Goal: Feedback & Contribution: Leave review/rating

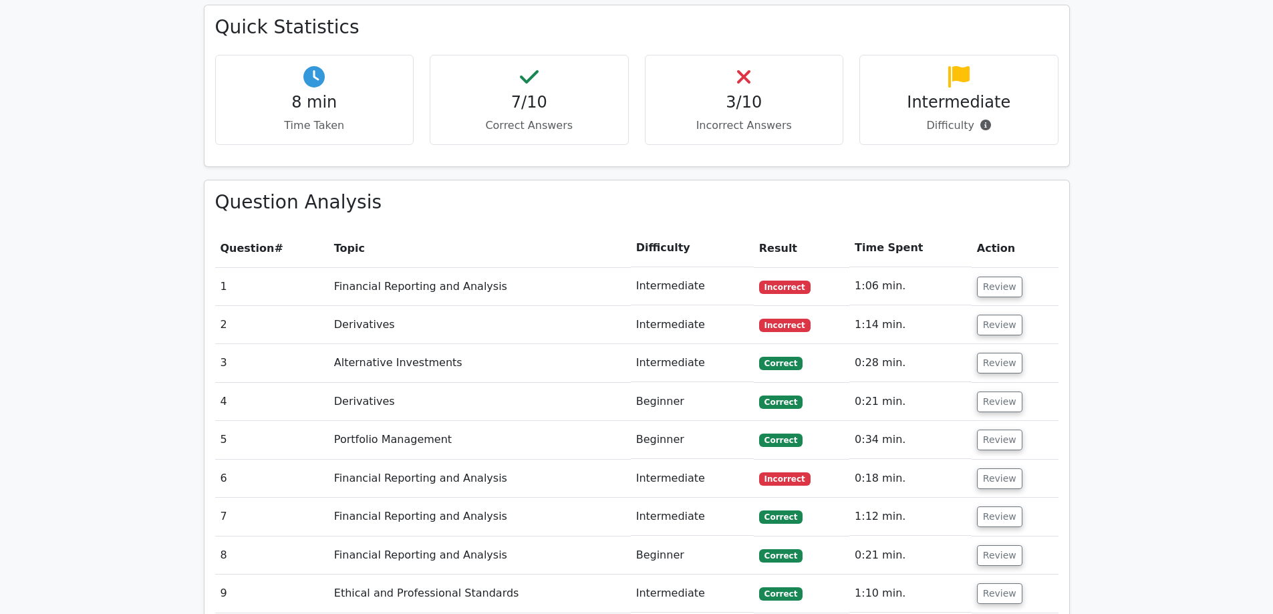
scroll to position [868, 0]
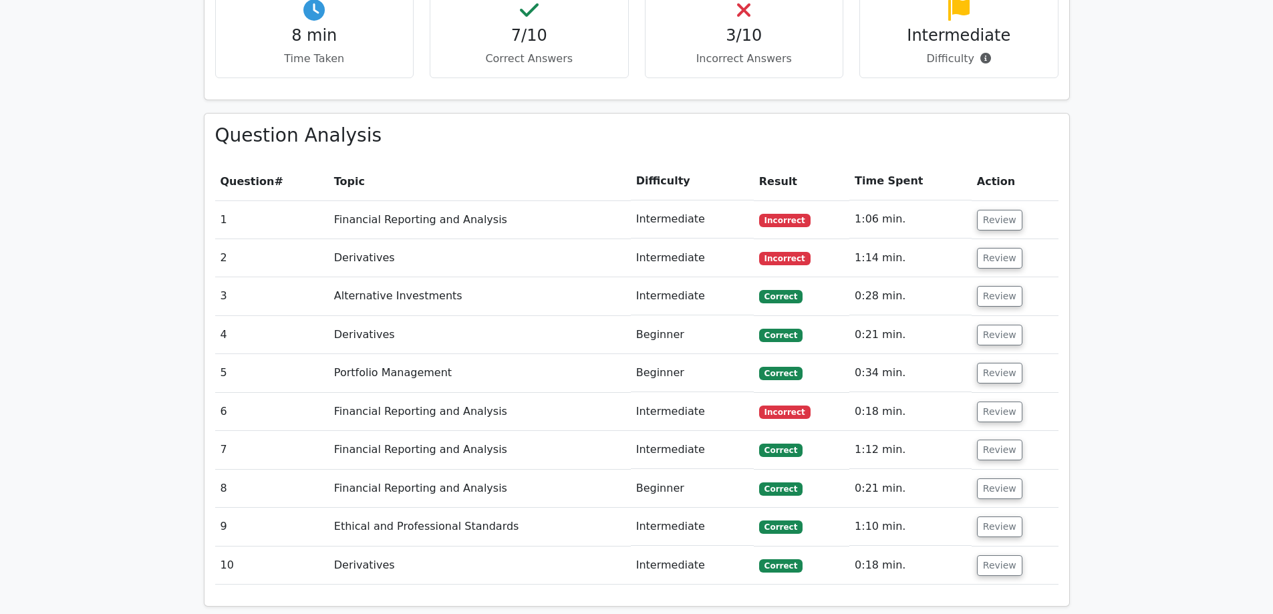
click at [973, 200] on td "Review" at bounding box center [1014, 219] width 87 height 38
click at [978, 210] on button "Review" at bounding box center [999, 220] width 45 height 21
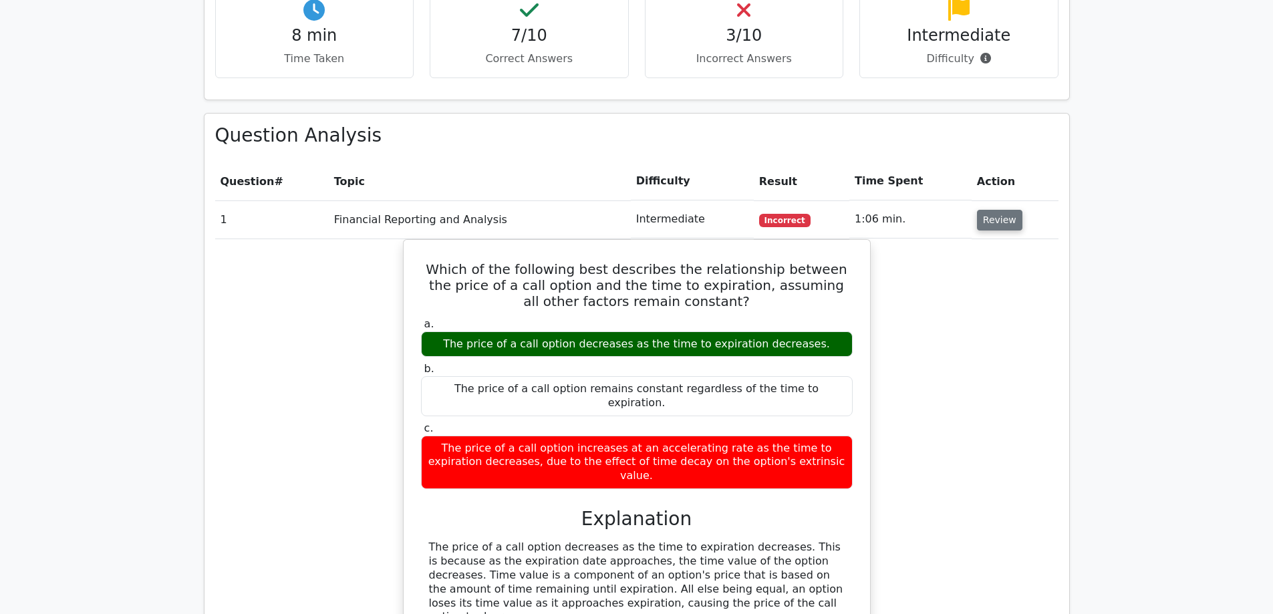
click at [978, 210] on button "Review" at bounding box center [999, 220] width 45 height 21
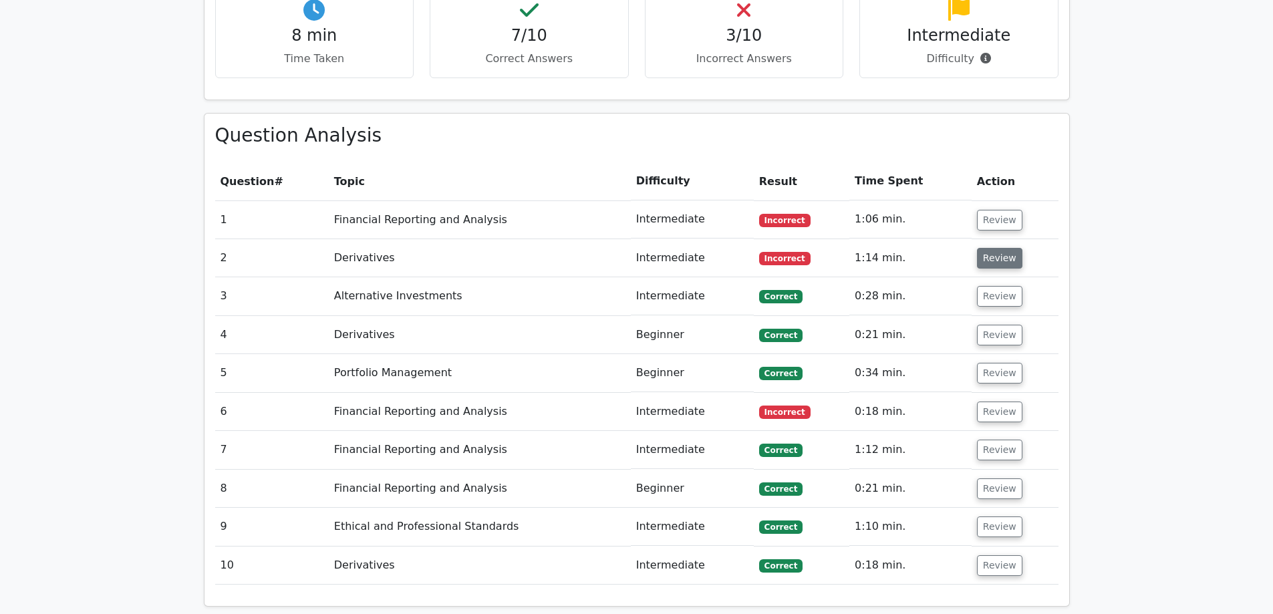
click at [994, 248] on button "Review" at bounding box center [999, 258] width 45 height 21
click at [997, 248] on button "Review" at bounding box center [999, 258] width 45 height 21
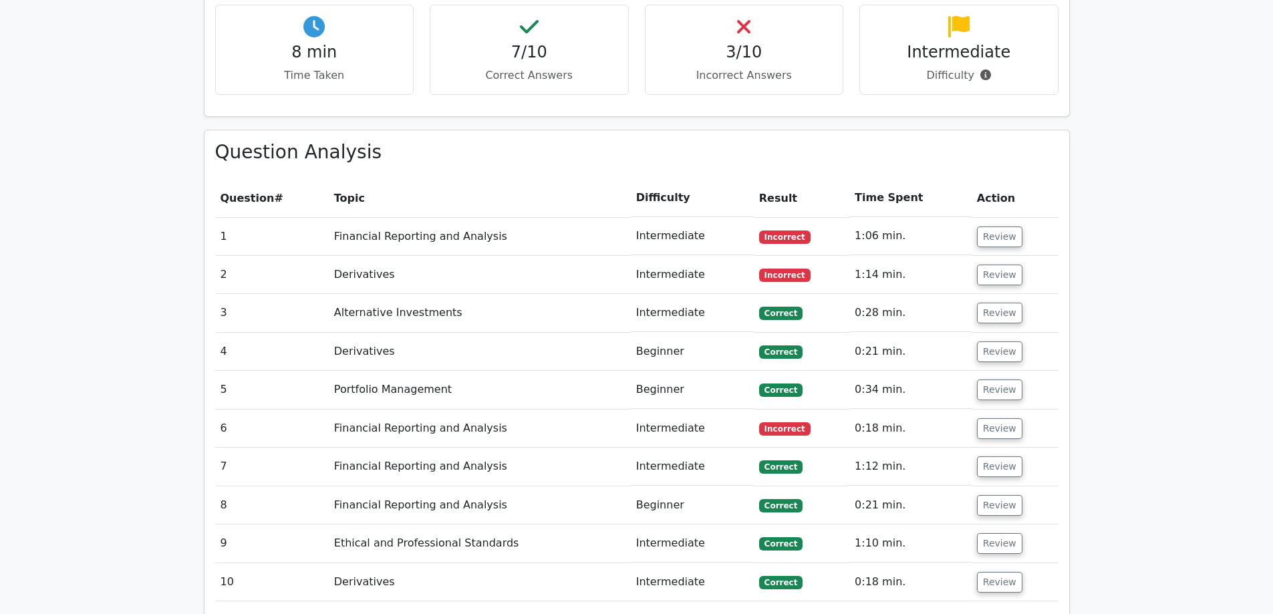
scroll to position [735, 0]
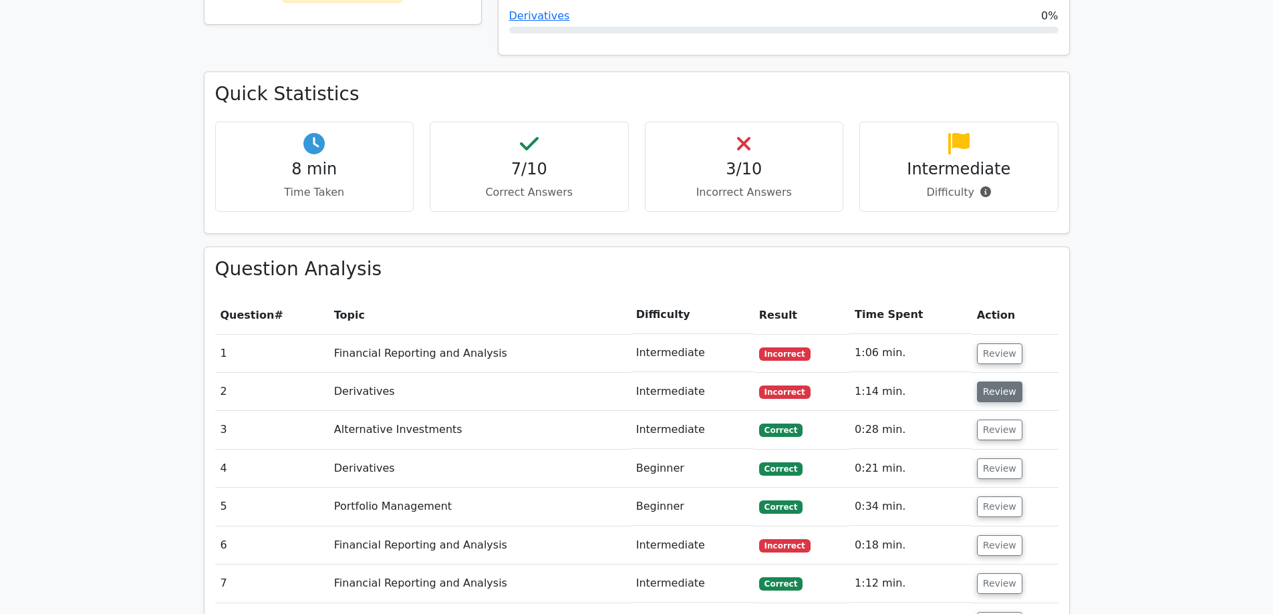
click at [981, 381] on button "Review" at bounding box center [999, 391] width 45 height 21
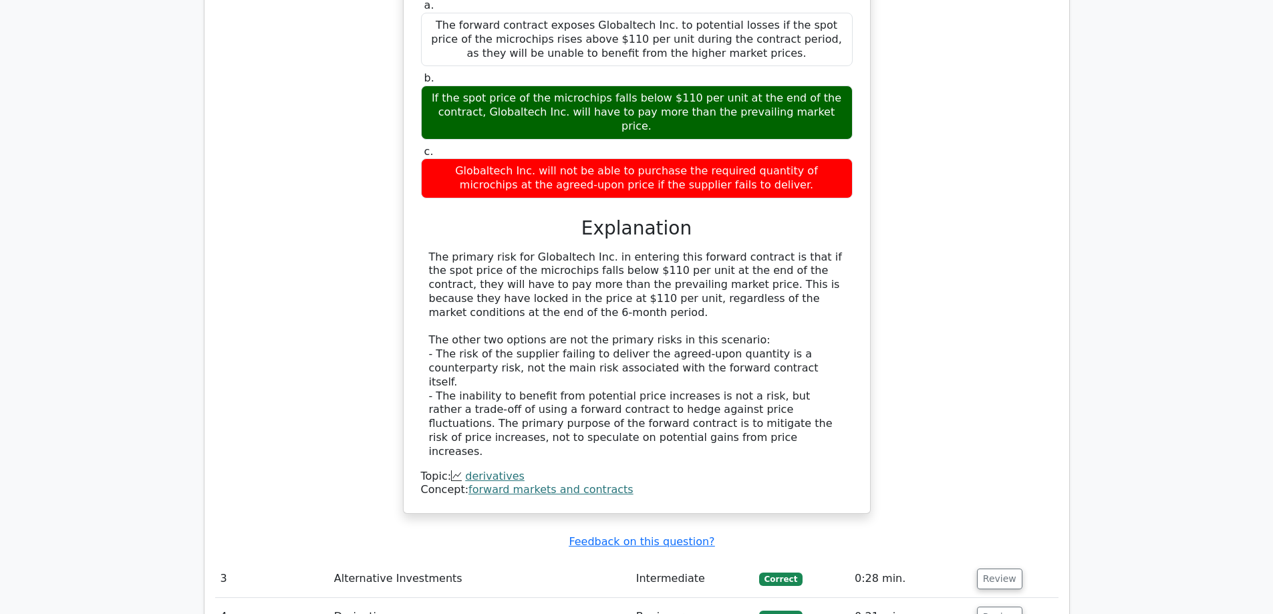
scroll to position [1470, 0]
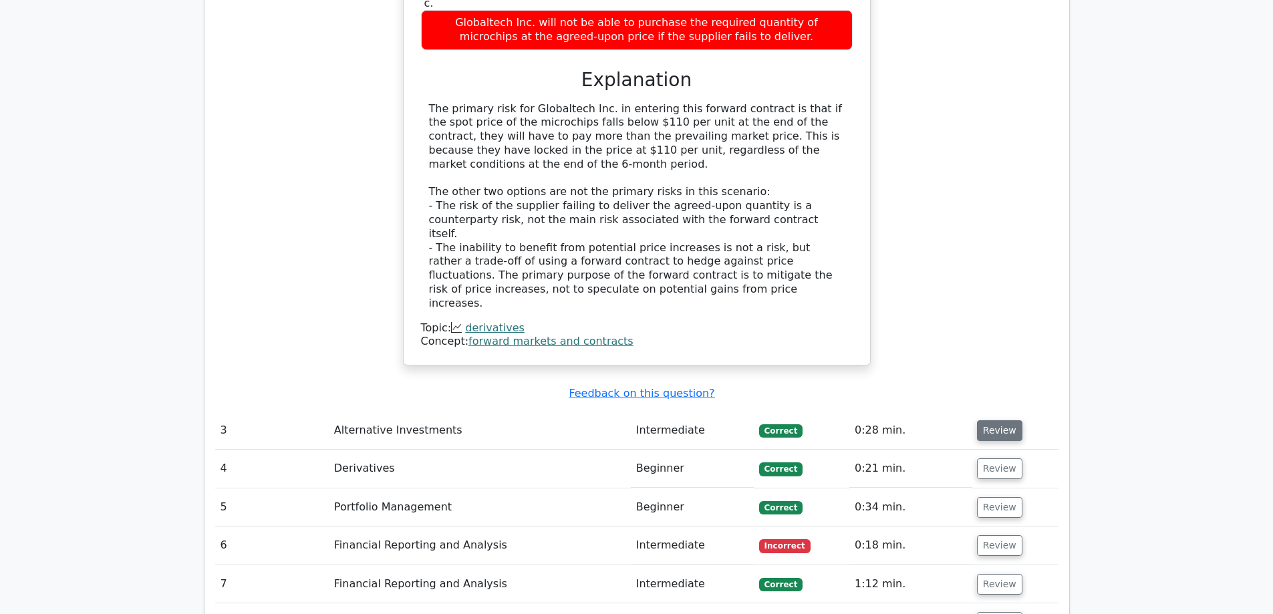
click at [981, 420] on button "Review" at bounding box center [999, 430] width 45 height 21
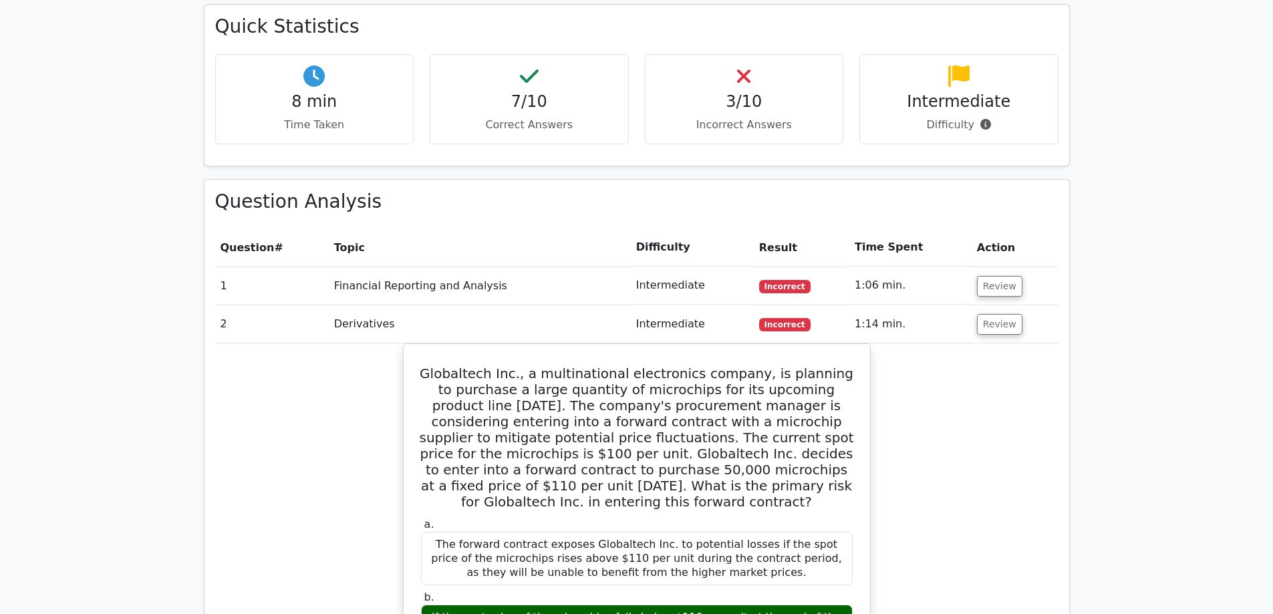
scroll to position [802, 0]
click at [985, 315] on button "Review" at bounding box center [999, 325] width 45 height 21
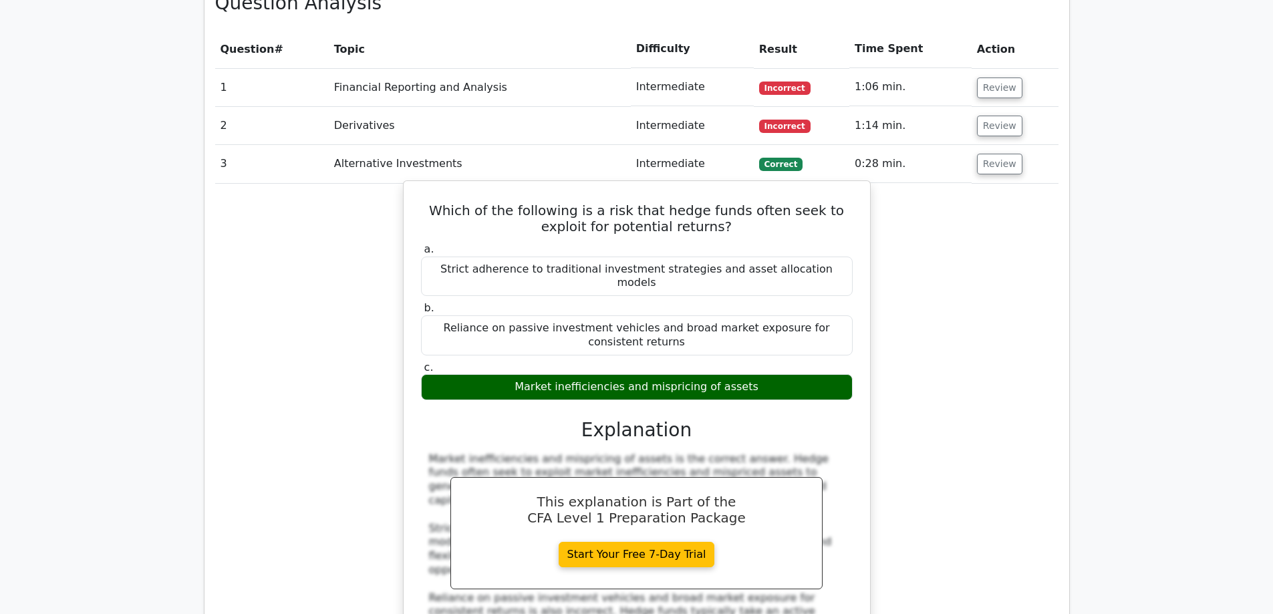
scroll to position [1002, 0]
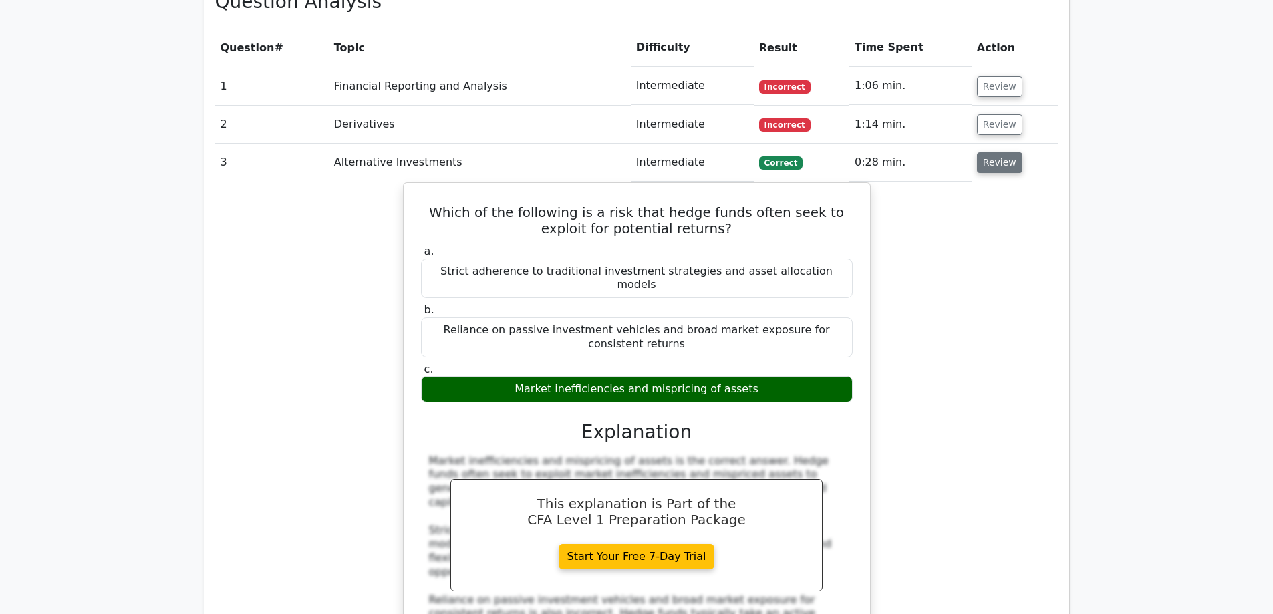
click at [987, 152] on button "Review" at bounding box center [999, 162] width 45 height 21
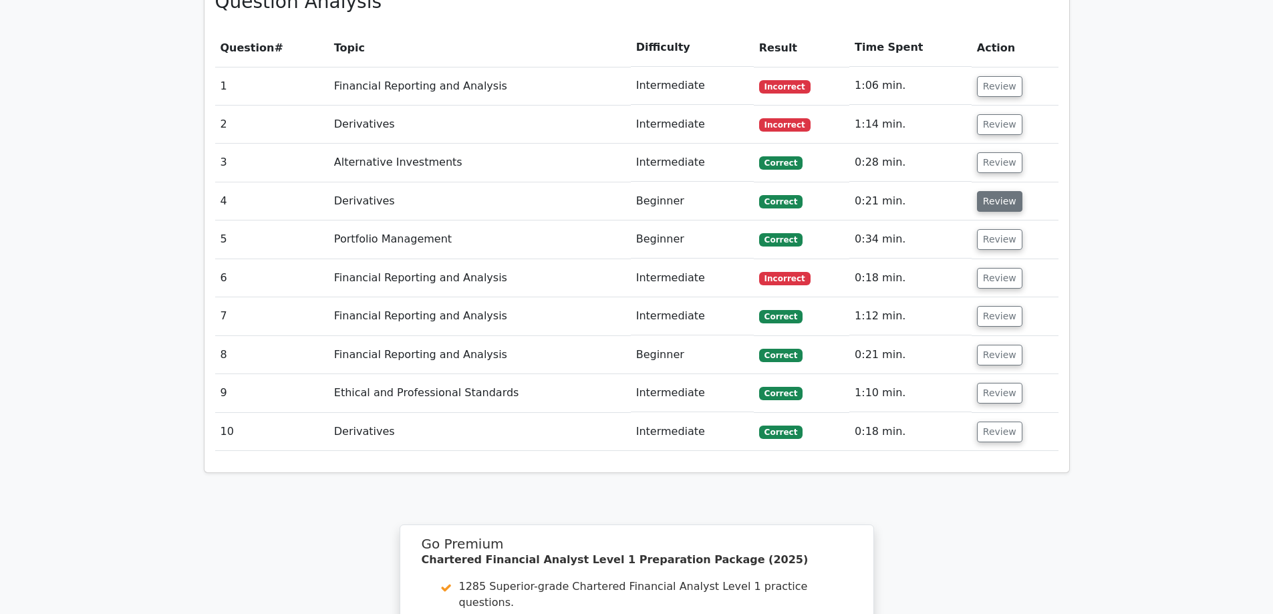
click at [991, 191] on button "Review" at bounding box center [999, 201] width 45 height 21
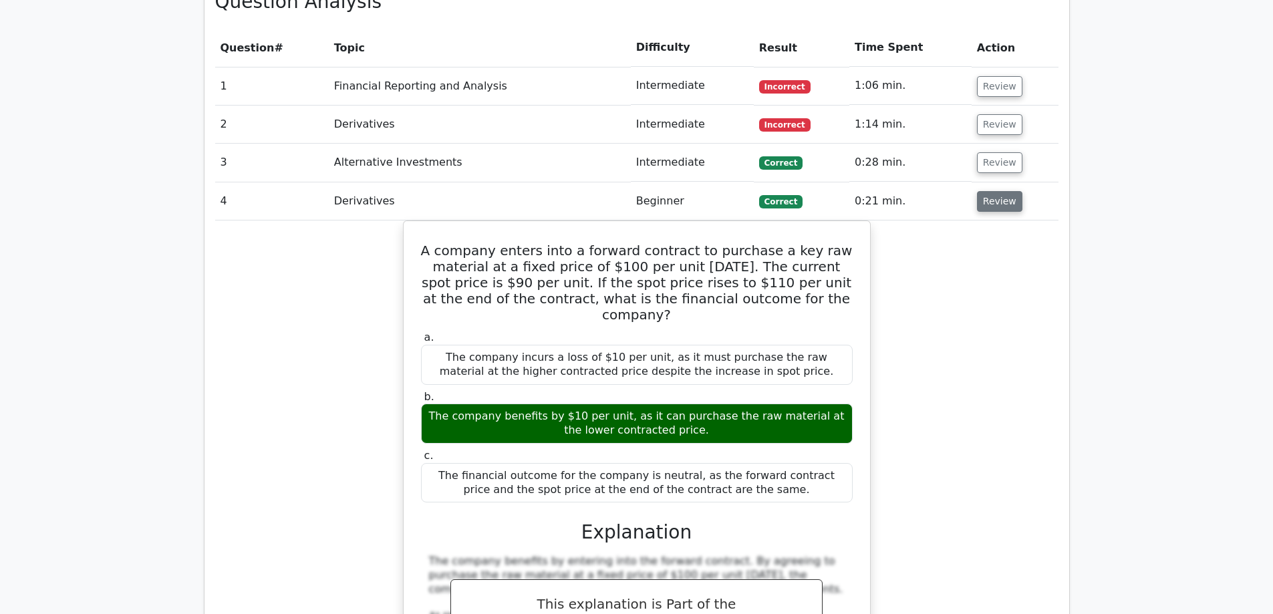
click at [991, 191] on button "Review" at bounding box center [999, 201] width 45 height 21
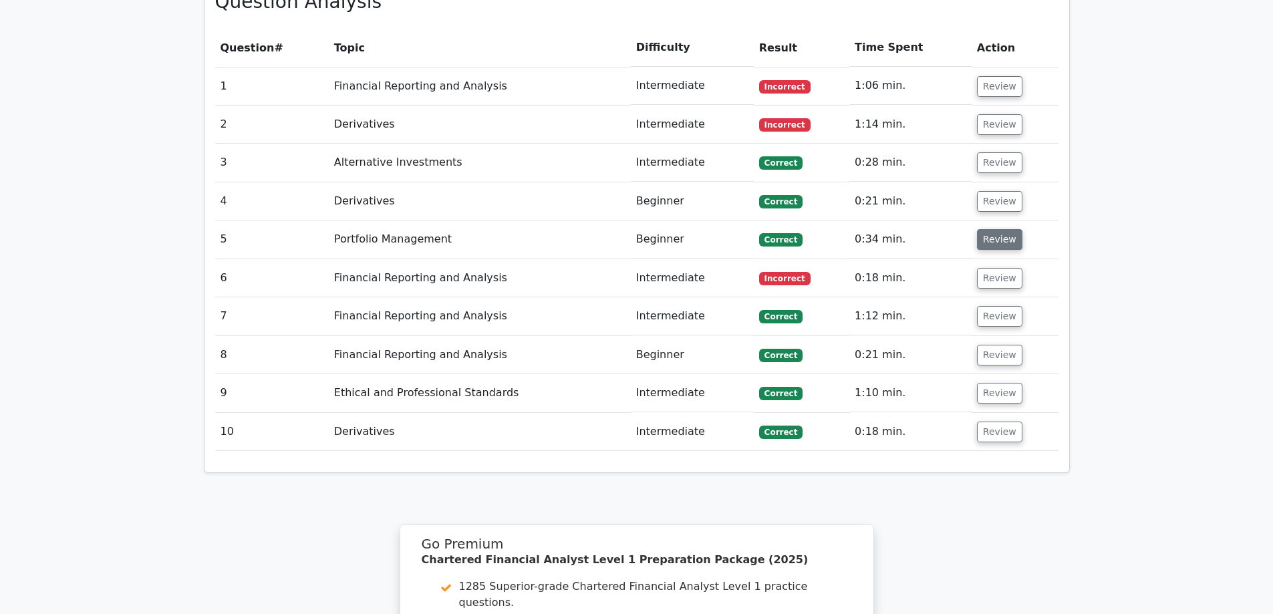
click at [1001, 229] on button "Review" at bounding box center [999, 239] width 45 height 21
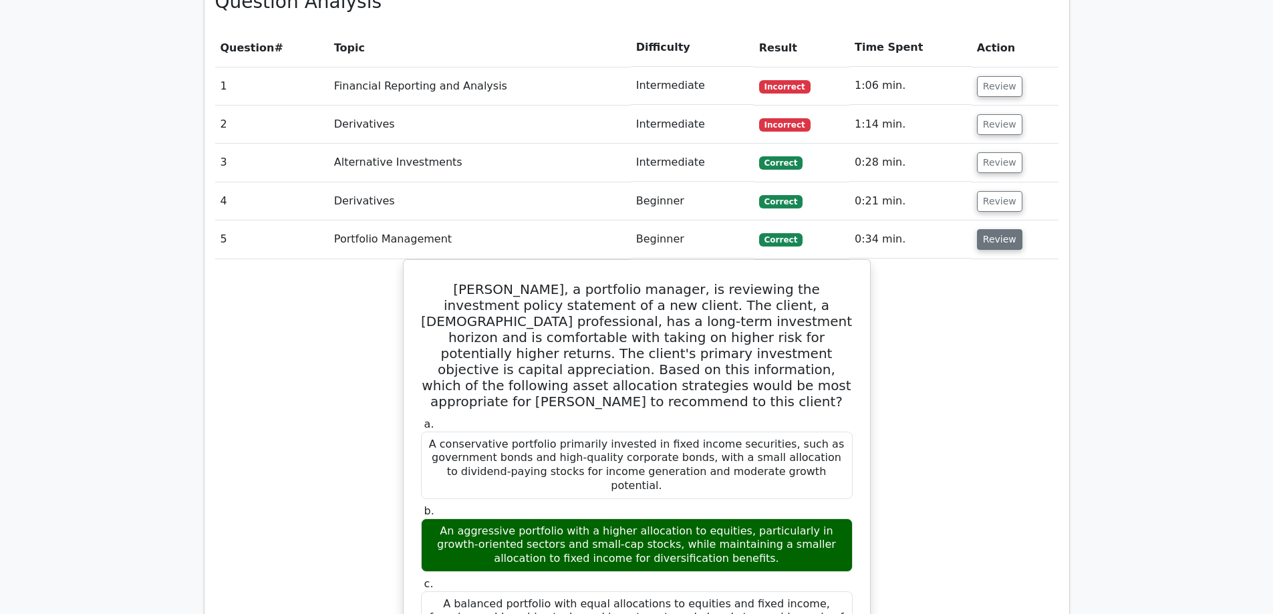
click at [1001, 229] on button "Review" at bounding box center [999, 239] width 45 height 21
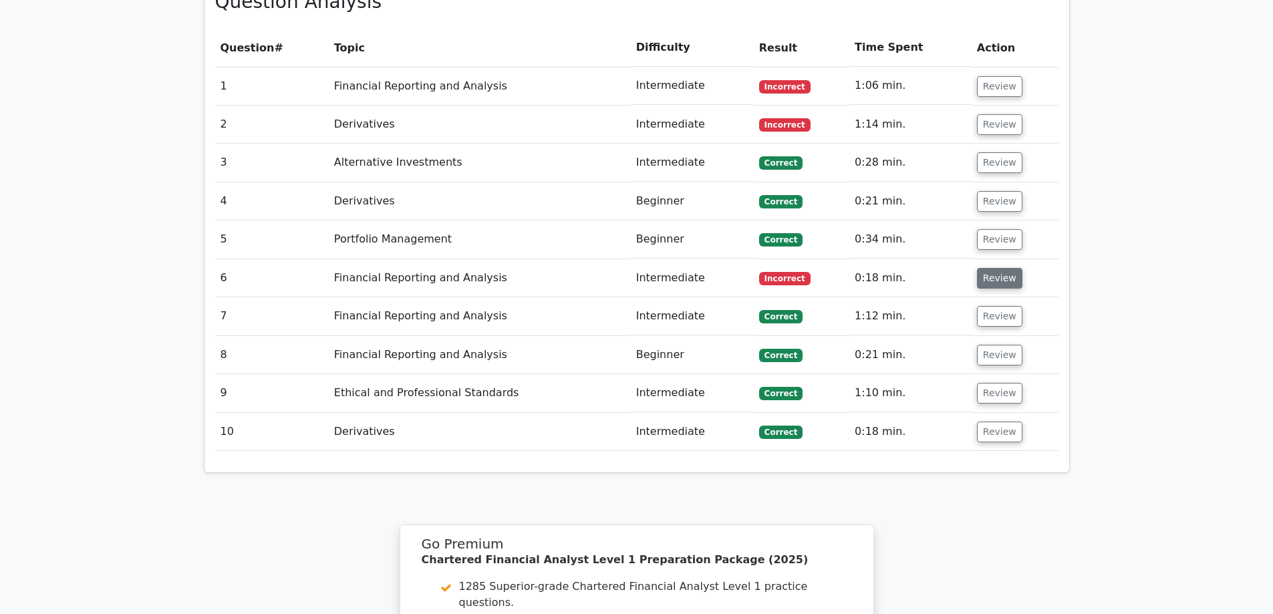
click at [996, 268] on button "Review" at bounding box center [999, 278] width 45 height 21
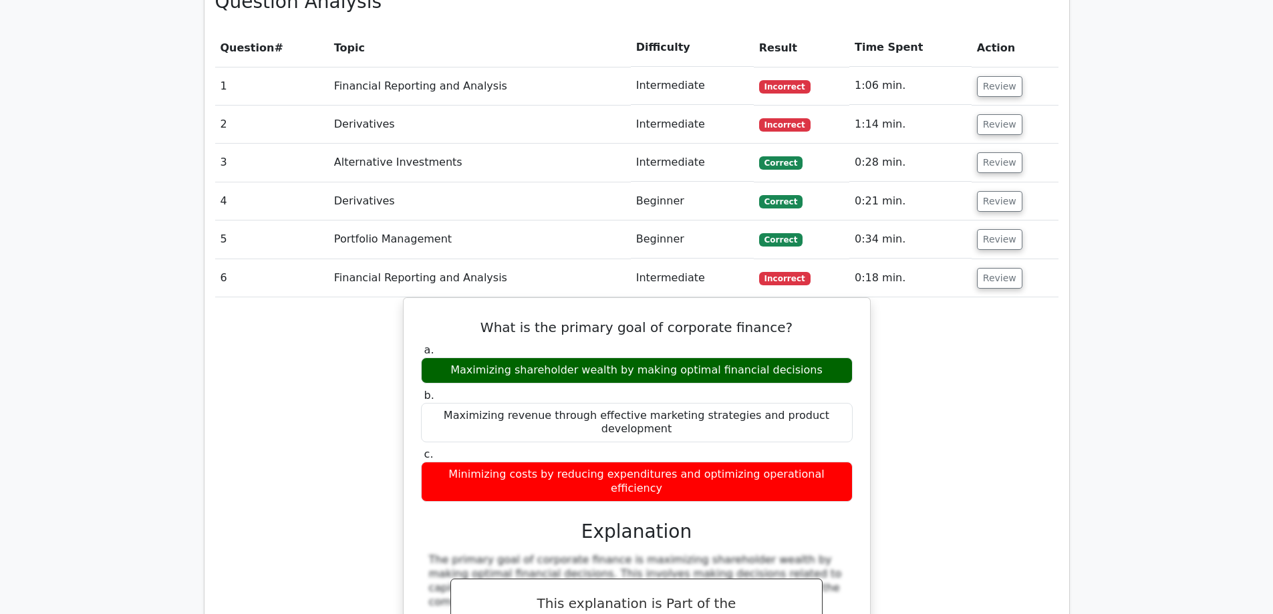
click at [990, 259] on td "Review" at bounding box center [1014, 278] width 87 height 38
click at [979, 268] on button "Review" at bounding box center [999, 278] width 45 height 21
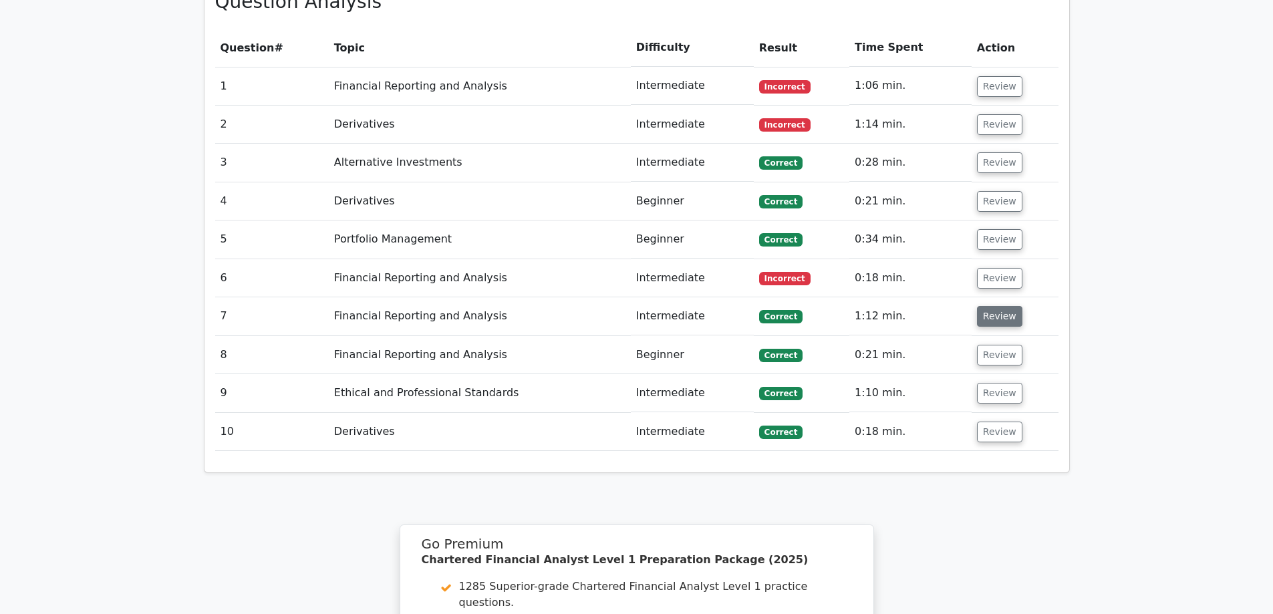
click at [977, 306] on button "Review" at bounding box center [999, 316] width 45 height 21
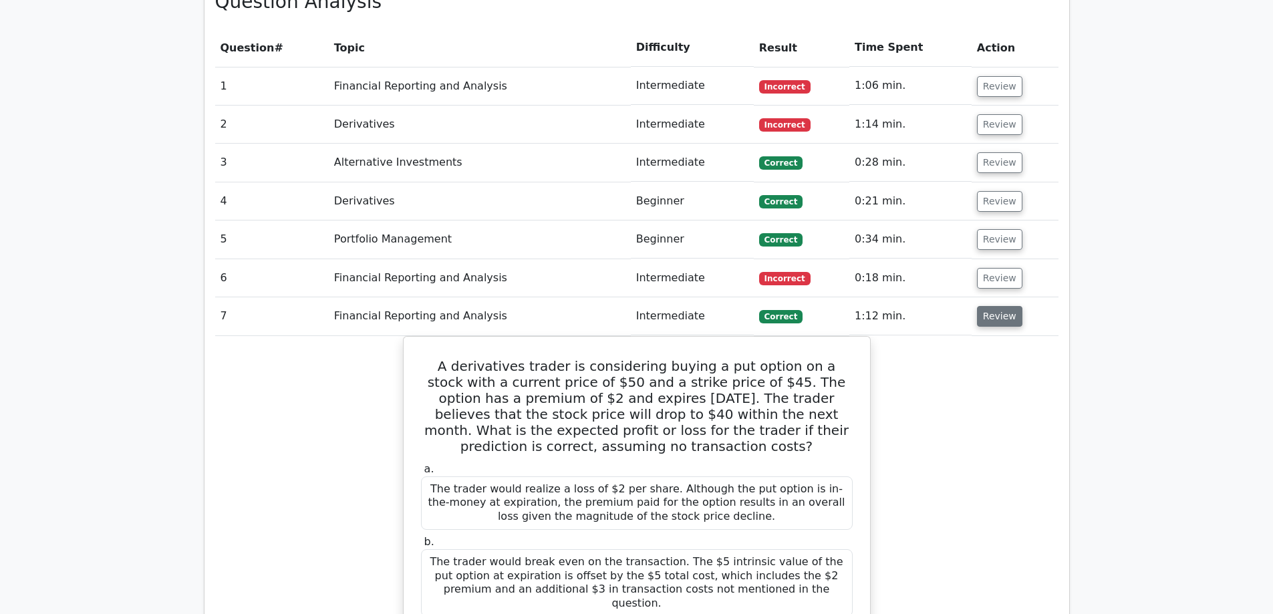
click at [984, 306] on button "Review" at bounding box center [999, 316] width 45 height 21
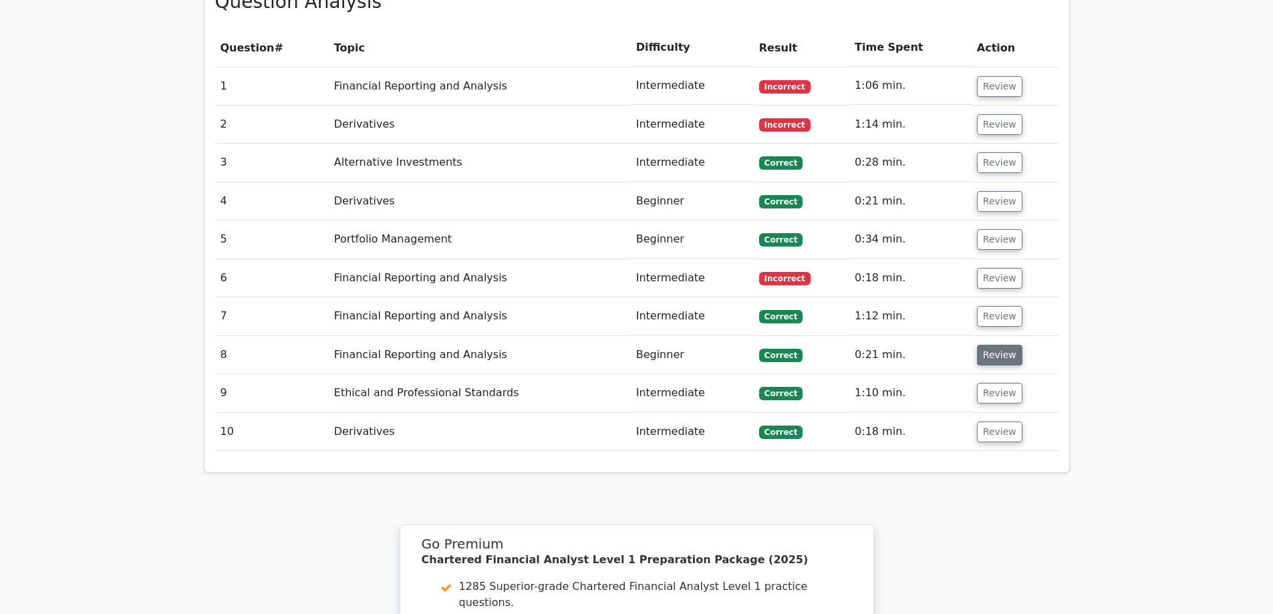
click at [987, 345] on button "Review" at bounding box center [999, 355] width 45 height 21
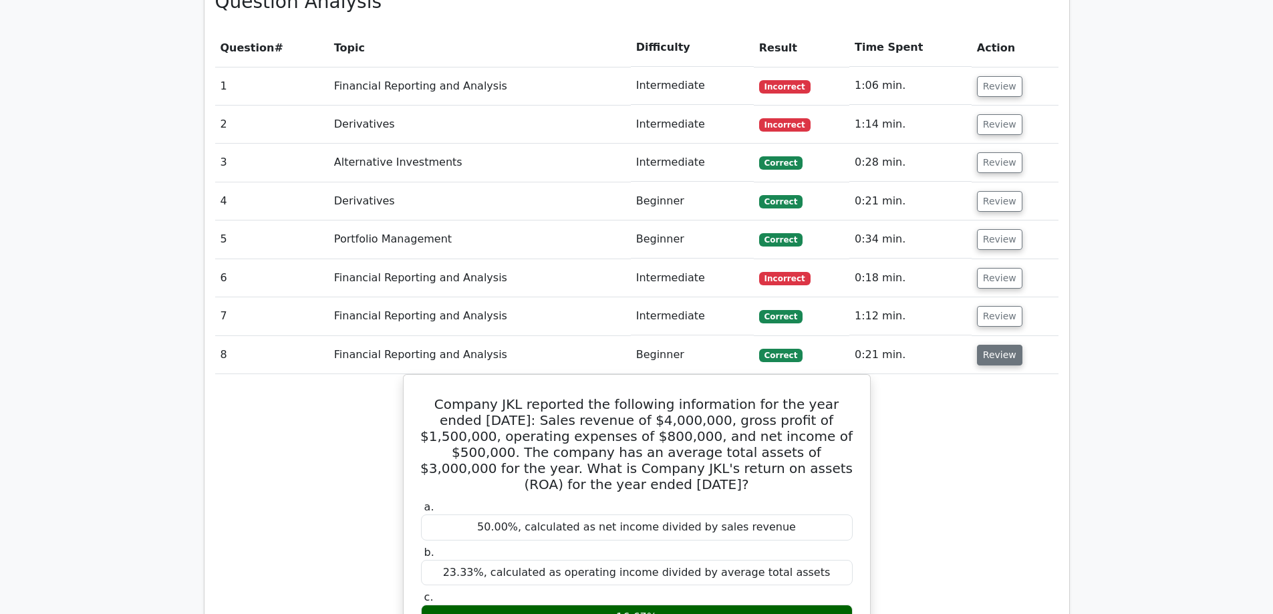
click at [987, 345] on button "Review" at bounding box center [999, 355] width 45 height 21
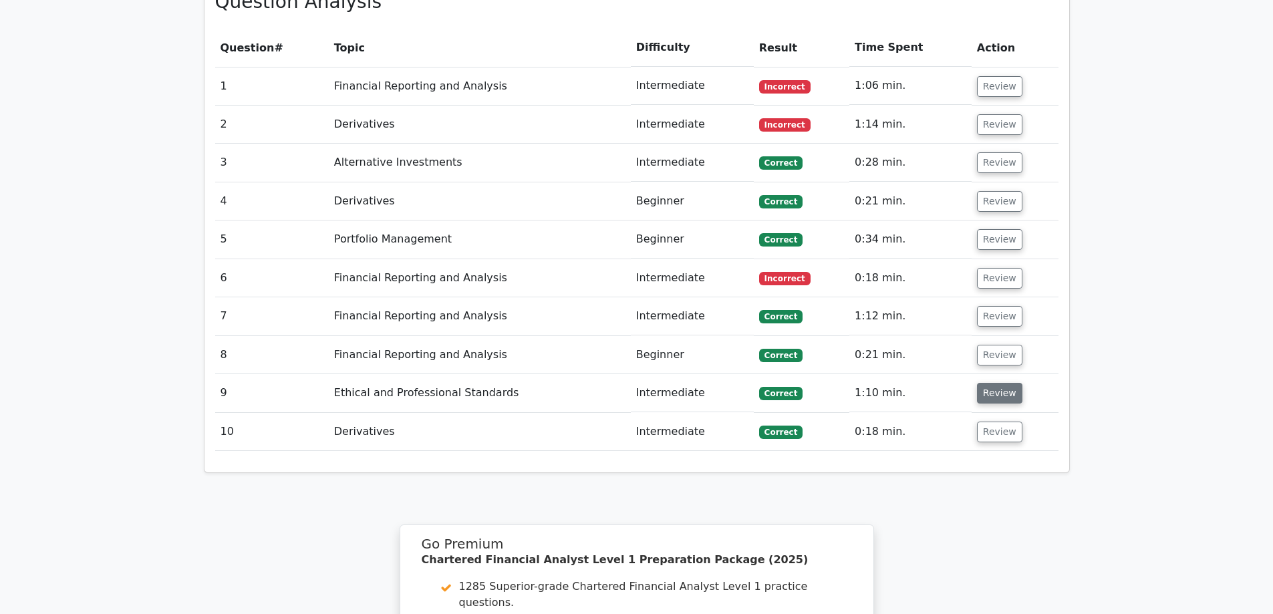
click at [994, 383] on button "Review" at bounding box center [999, 393] width 45 height 21
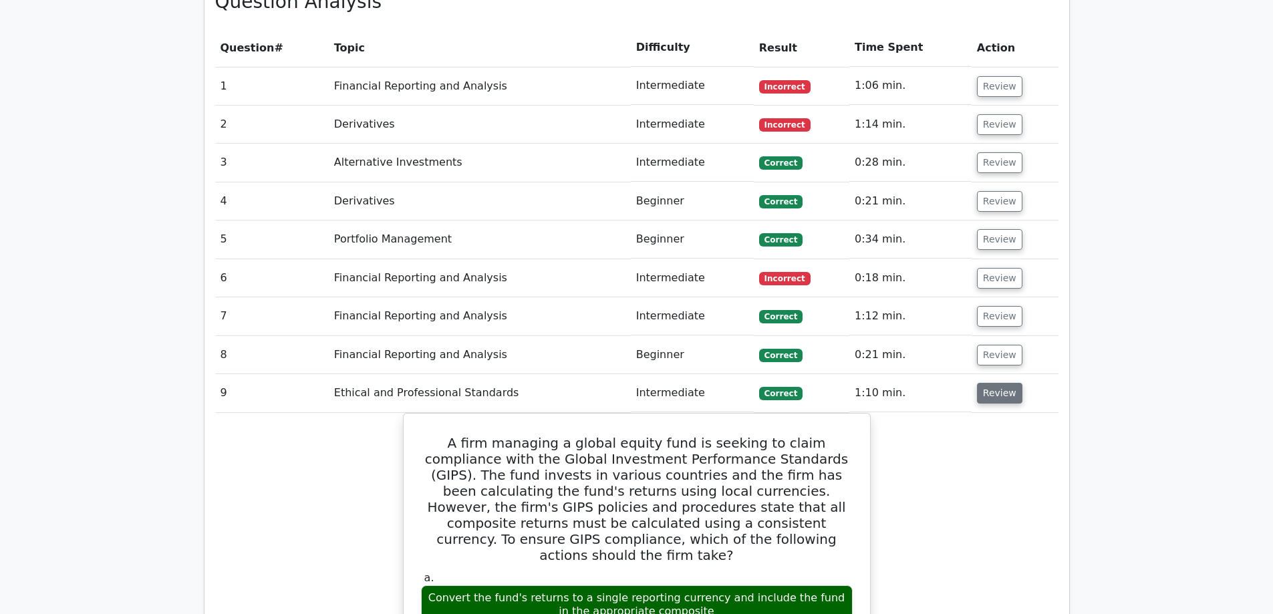
click at [994, 383] on button "Review" at bounding box center [999, 393] width 45 height 21
